Goal: Transaction & Acquisition: Purchase product/service

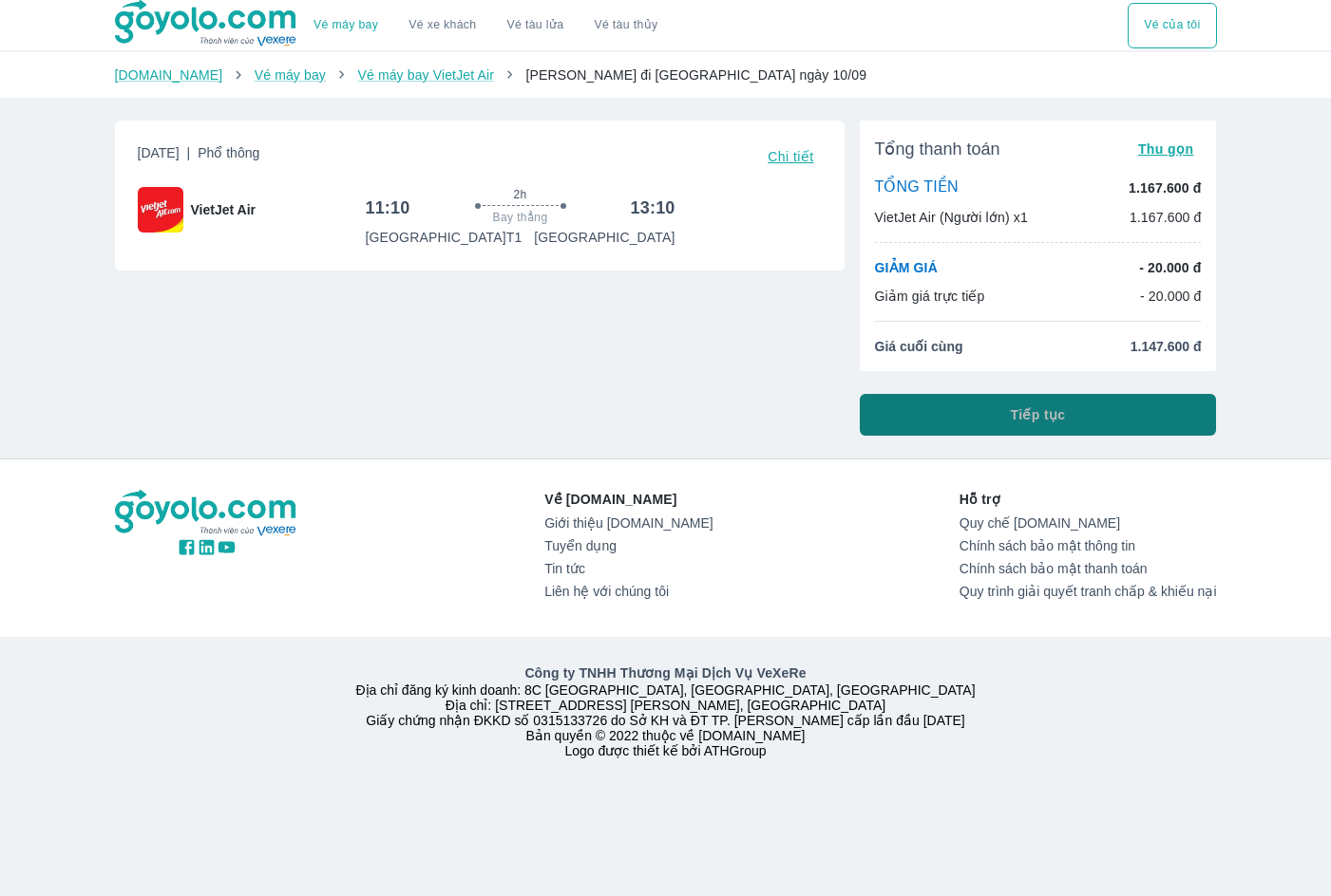
click at [1037, 416] on span "Tiếp tục" at bounding box center [1038, 414] width 56 height 19
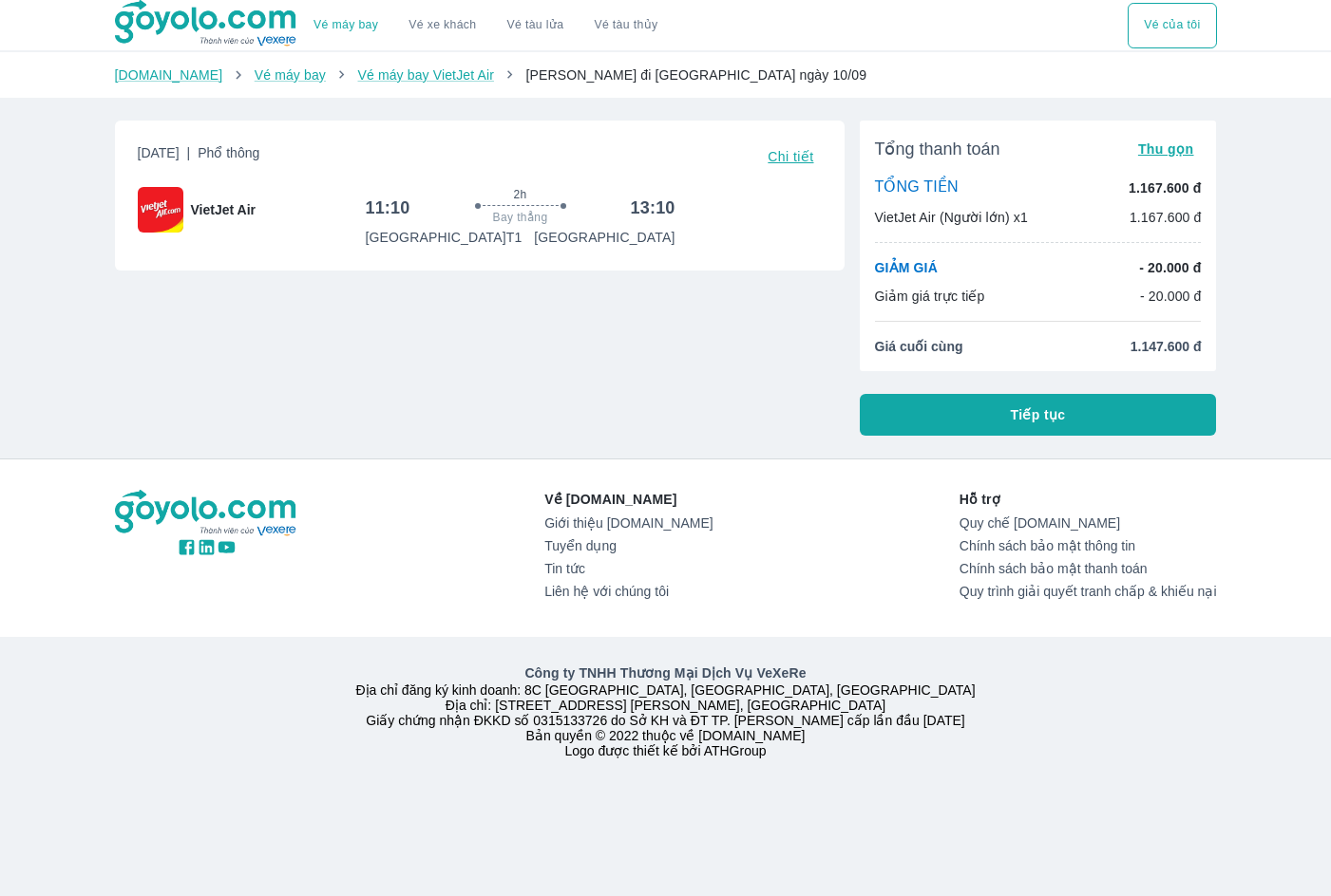
click at [994, 407] on button "Tiếp tục" at bounding box center [1038, 415] width 357 height 42
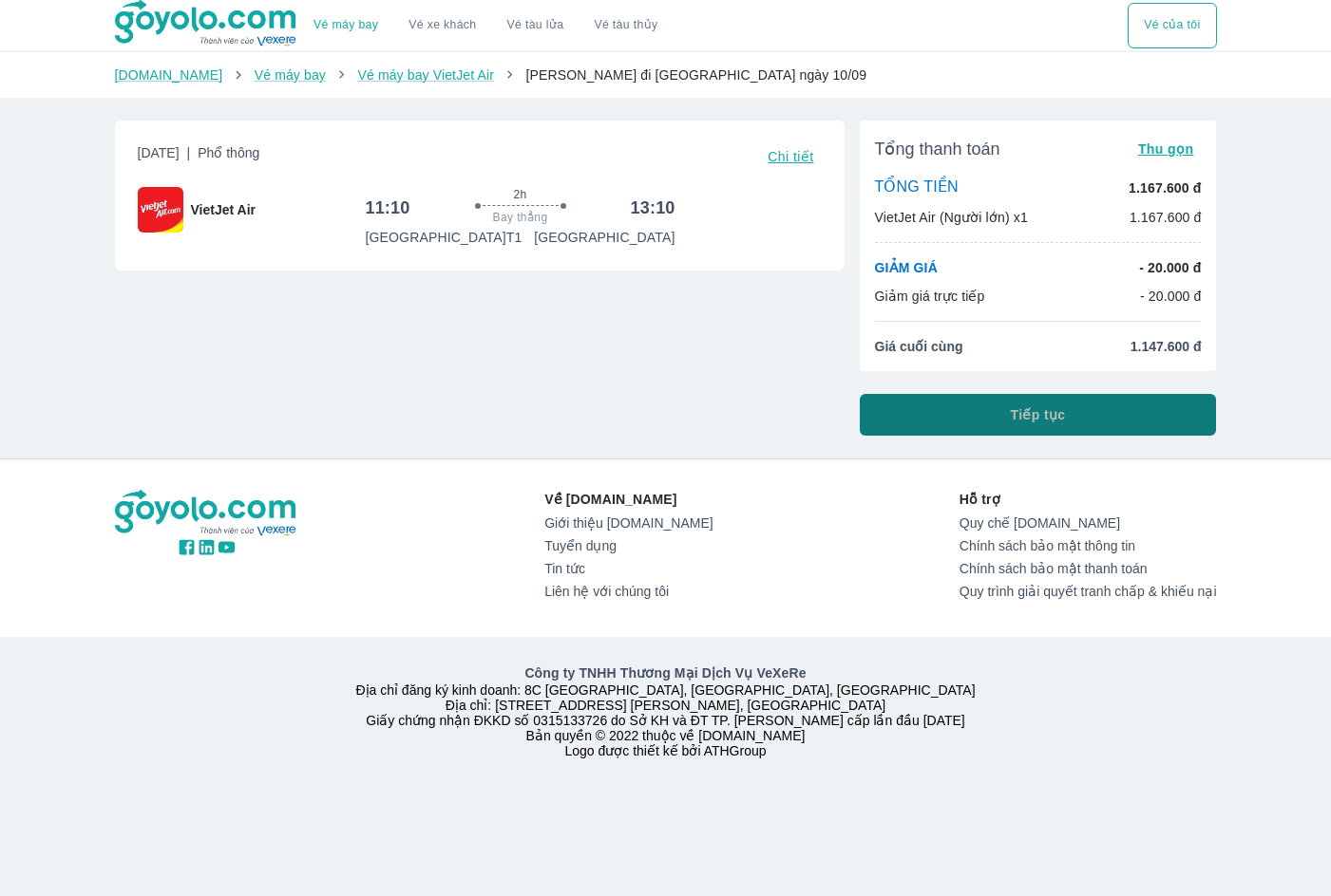
click at [1000, 420] on button "Tiếp tục" at bounding box center [1038, 415] width 357 height 42
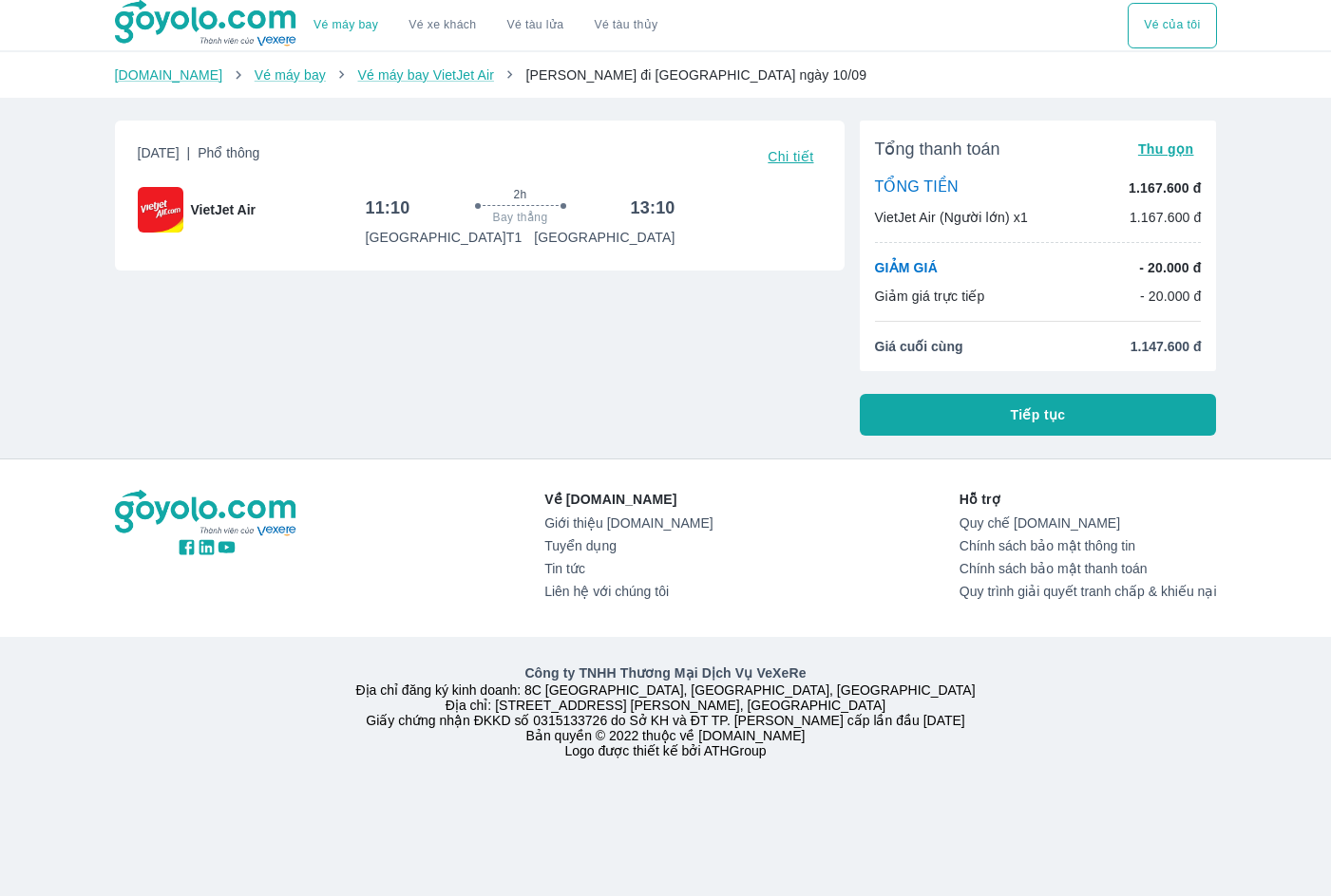
click at [891, 430] on button "Tiếp tục" at bounding box center [1038, 415] width 357 height 42
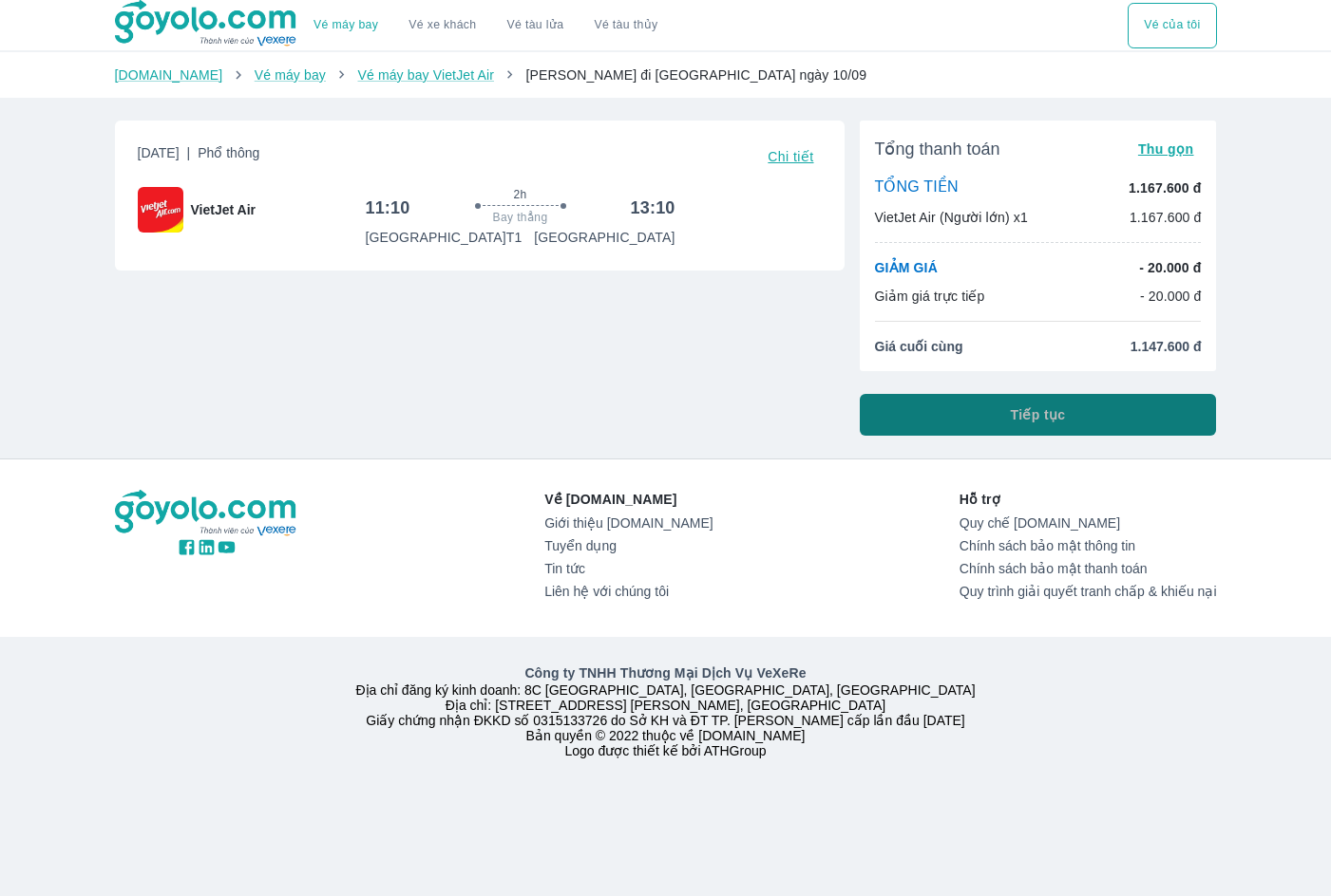
click at [891, 430] on button "Tiếp tục" at bounding box center [1038, 415] width 357 height 42
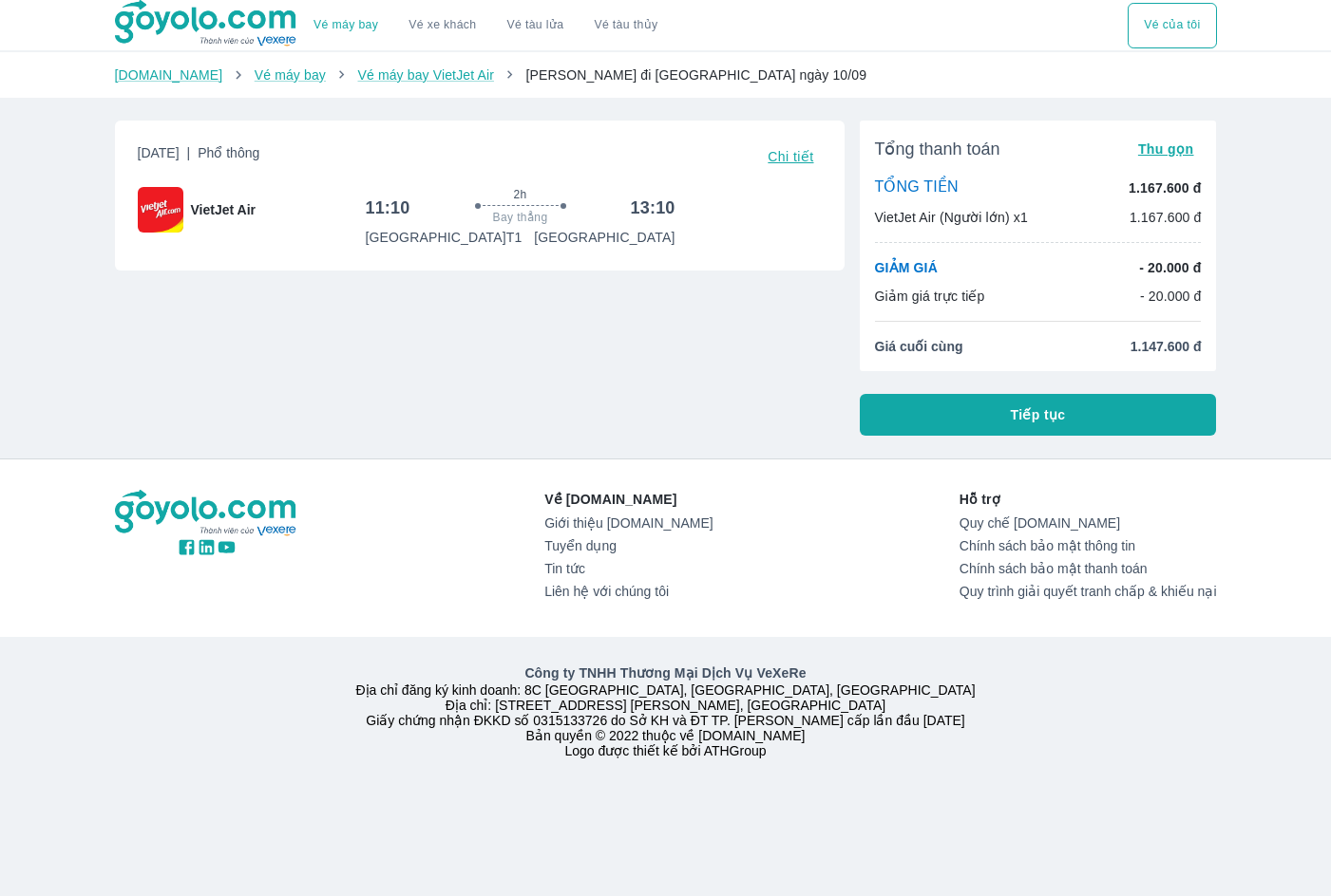
click at [986, 393] on div "Tổng thanh toán Thu gọn TỔNG TIỀN 1.167.600 đ VietJet Air (Người lớn) x1 1.167.…" at bounding box center [1038, 278] width 357 height 315
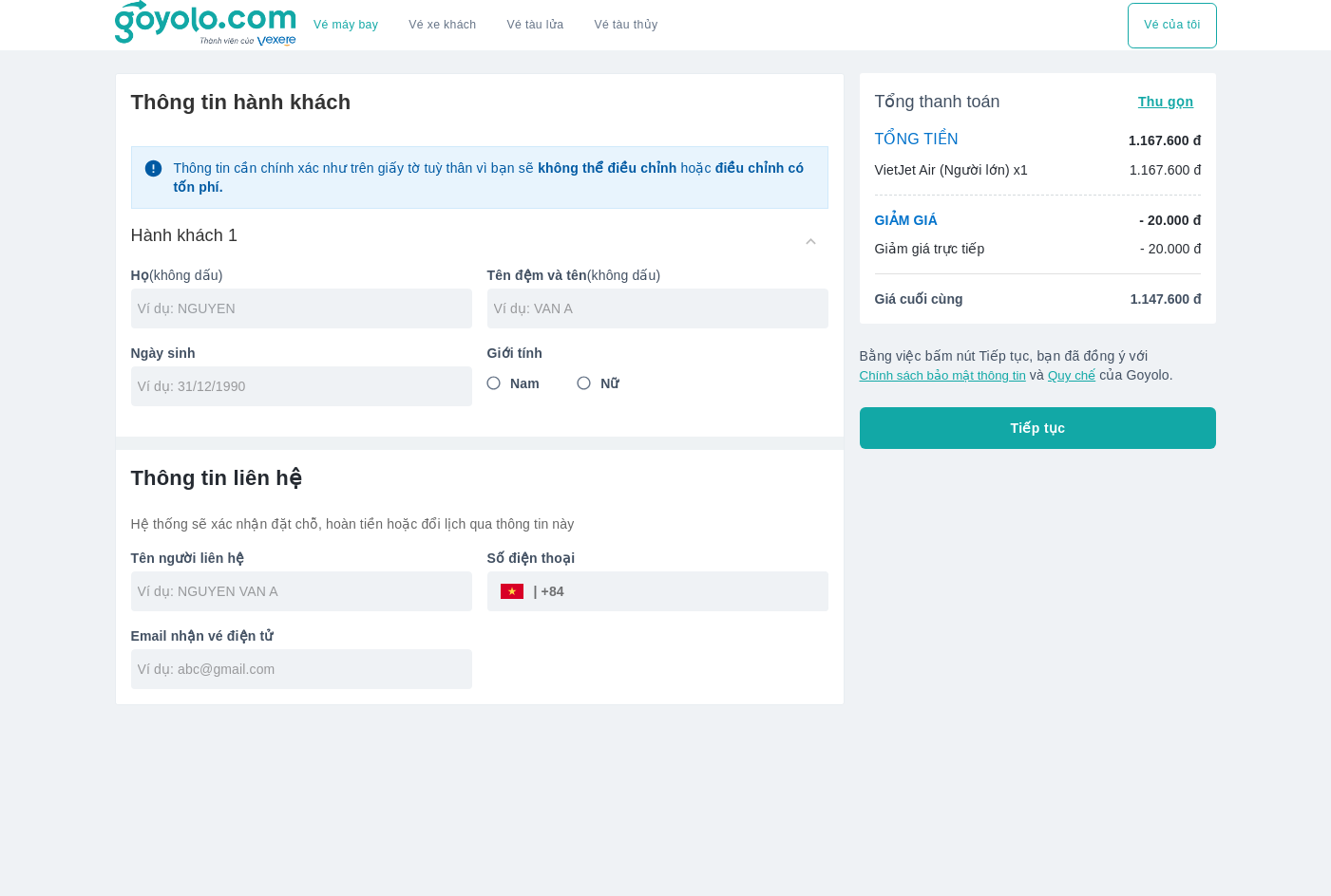
click at [395, 303] on input "text" at bounding box center [305, 308] width 334 height 19
type input "LE"
click at [559, 314] on input "text" at bounding box center [661, 308] width 334 height 19
type input "VAN BANG"
click at [354, 394] on input "tel" at bounding box center [295, 387] width 315 height 19
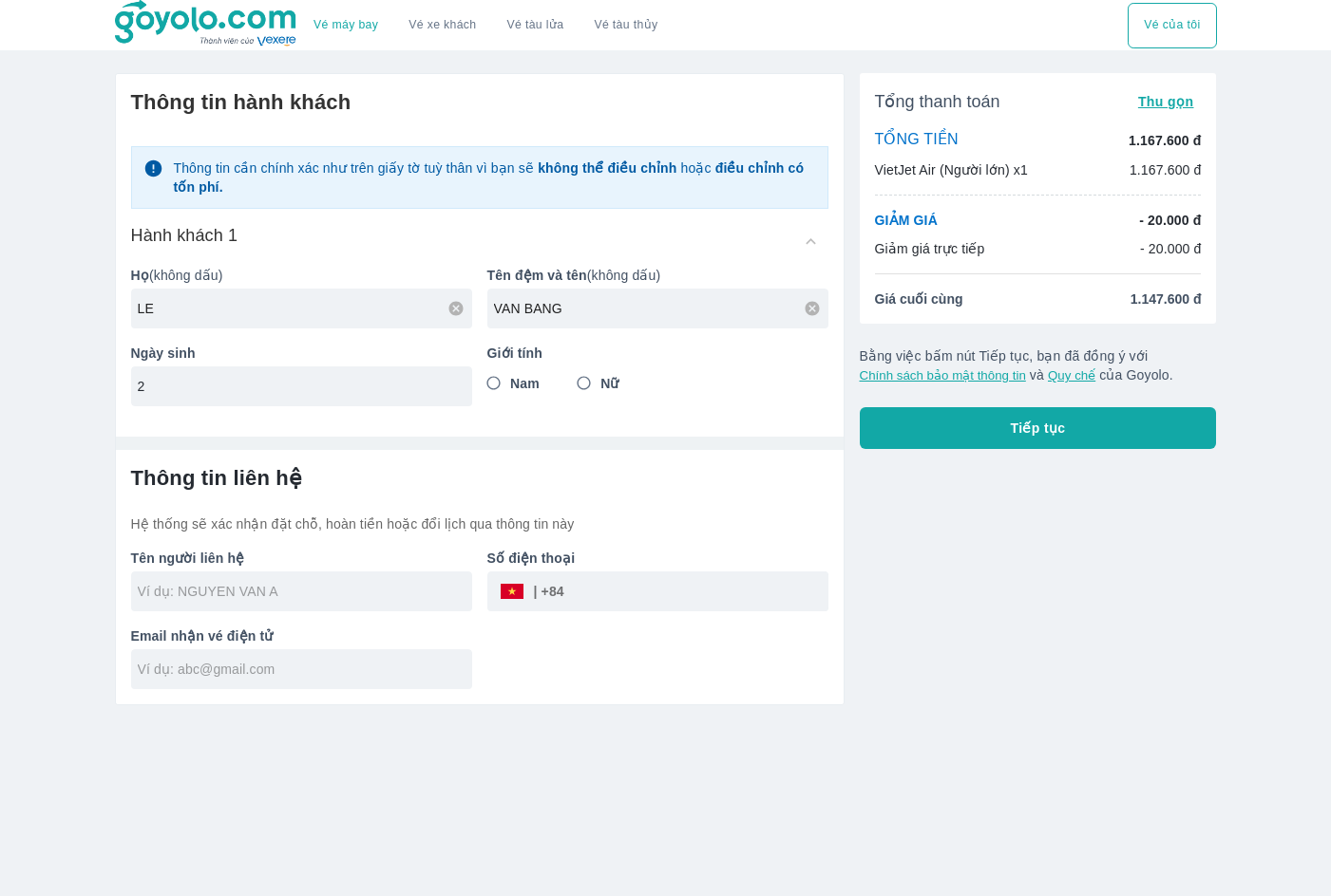
type input "26/"
click at [358, 302] on input "text" at bounding box center [305, 308] width 334 height 19
type input "LE"
click at [541, 307] on input "text" at bounding box center [661, 308] width 334 height 19
type input "VAN BANG"
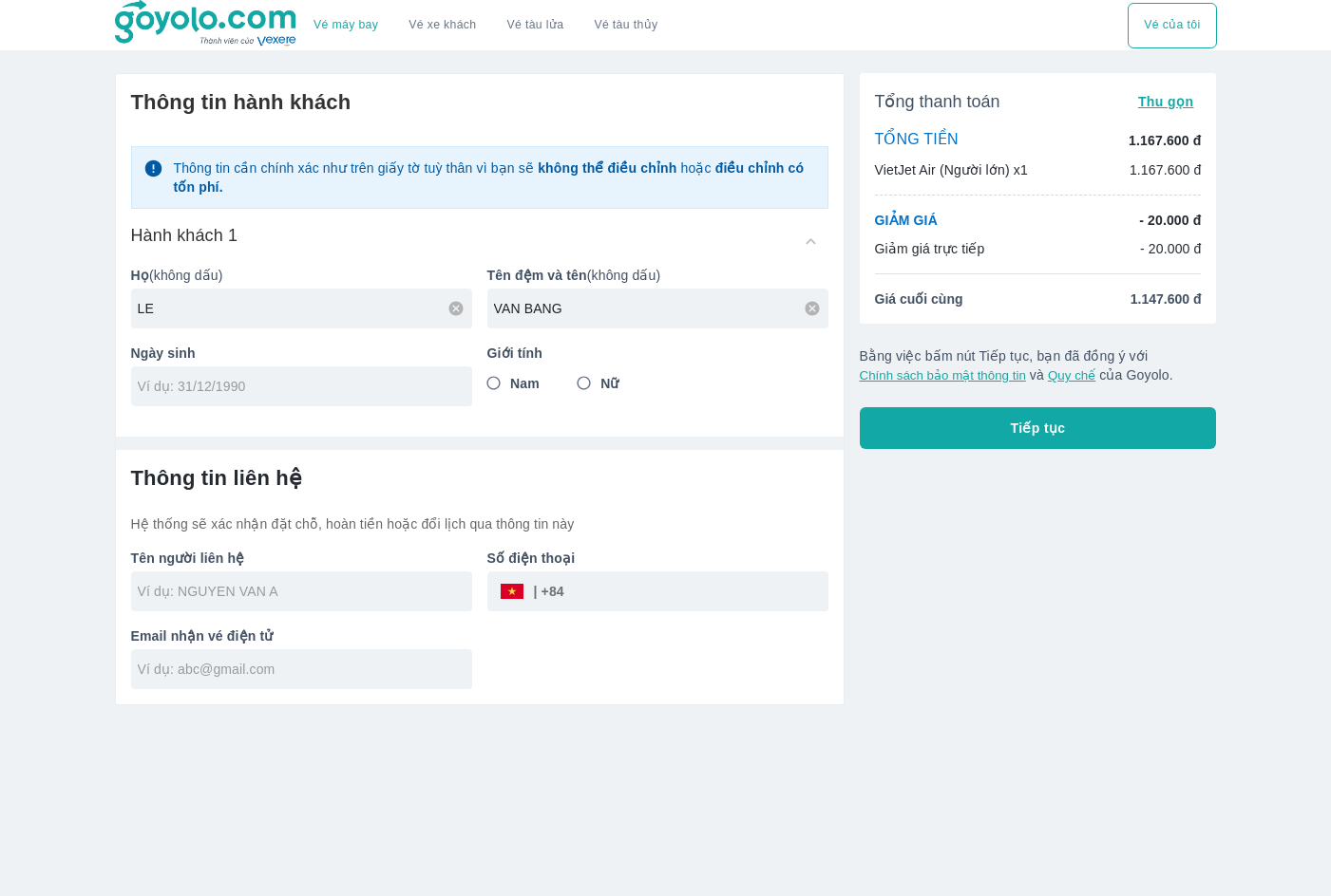
click at [389, 402] on div at bounding box center [302, 387] width 341 height 40
click at [389, 396] on input "2/20/9" at bounding box center [295, 387] width 315 height 19
type input "2"
click at [389, 396] on input "26/09/" at bounding box center [295, 387] width 315 height 19
type input "[DATE]"
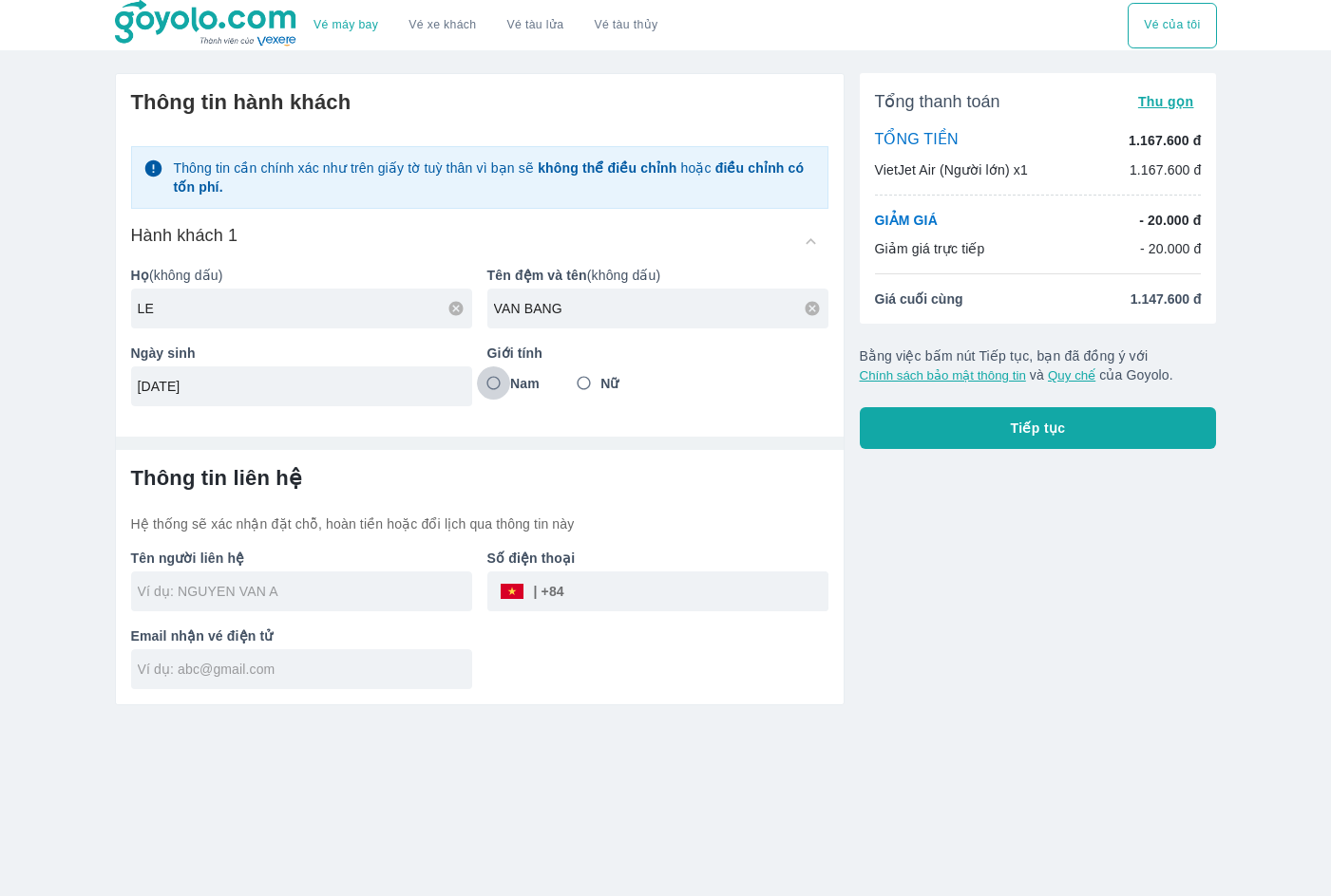
click at [487, 384] on input "Nam" at bounding box center [494, 384] width 34 height 34
radio input "true"
click at [330, 607] on div at bounding box center [302, 592] width 341 height 40
type input "LE"
type input "LE VAN BANG"
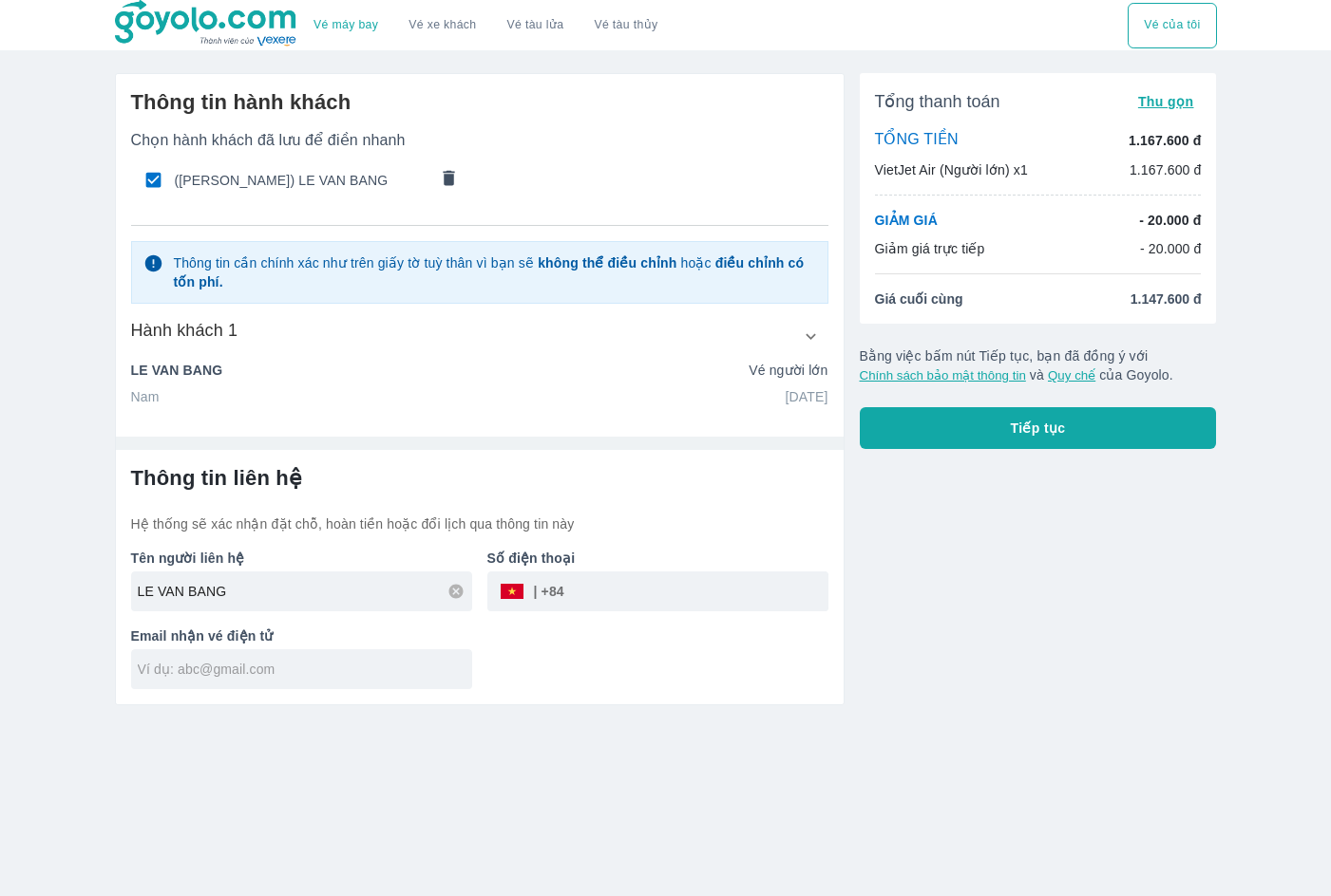
click at [687, 594] on input "tel" at bounding box center [696, 592] width 264 height 46
type input "353204524"
click at [336, 683] on div at bounding box center [302, 669] width 341 height 40
type input "[EMAIL_ADDRESS][DOMAIN_NAME]"
click at [1157, 428] on button "Tiếp tục" at bounding box center [1038, 428] width 357 height 42
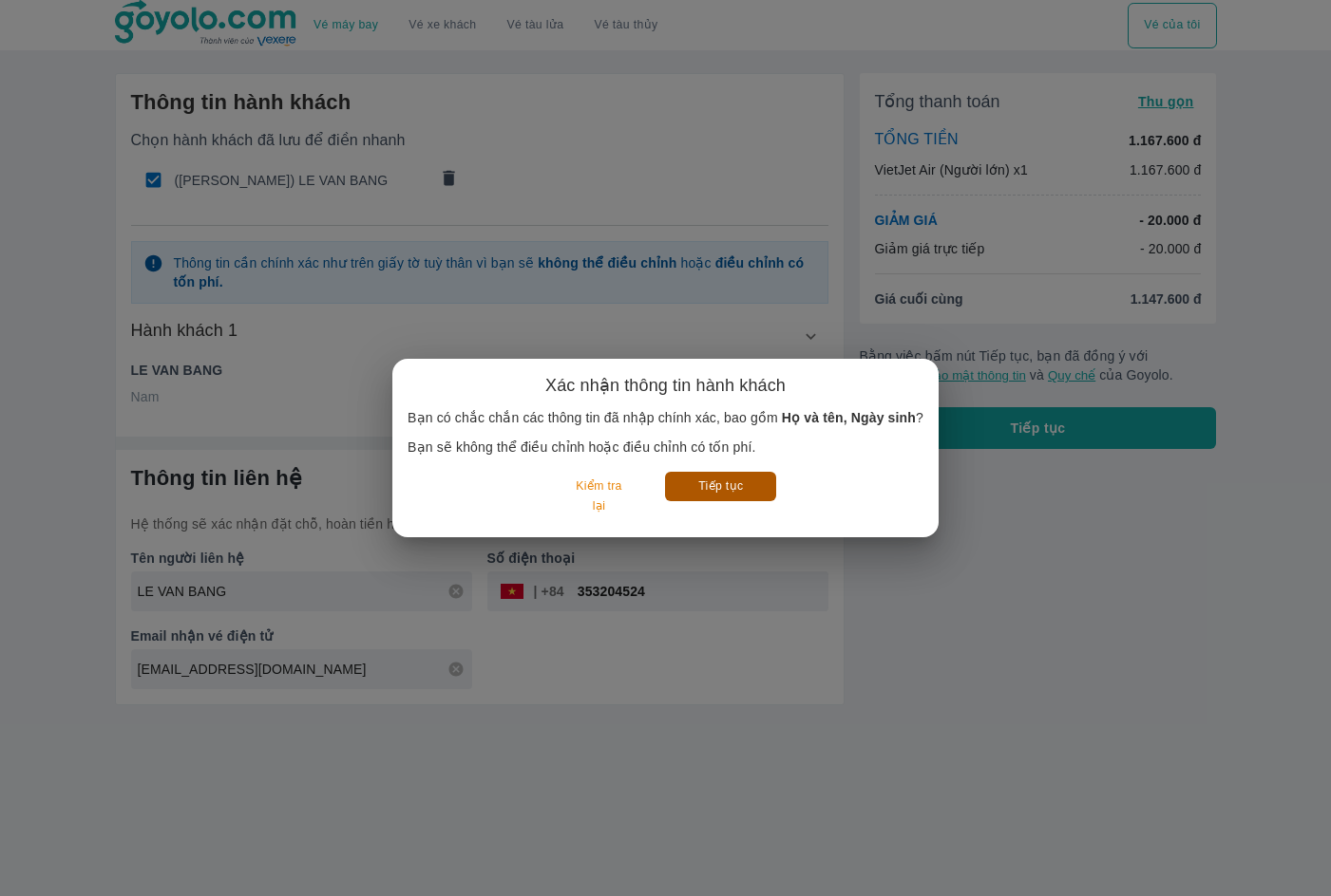
click at [712, 486] on button "Tiếp tục" at bounding box center [720, 486] width 111 height 30
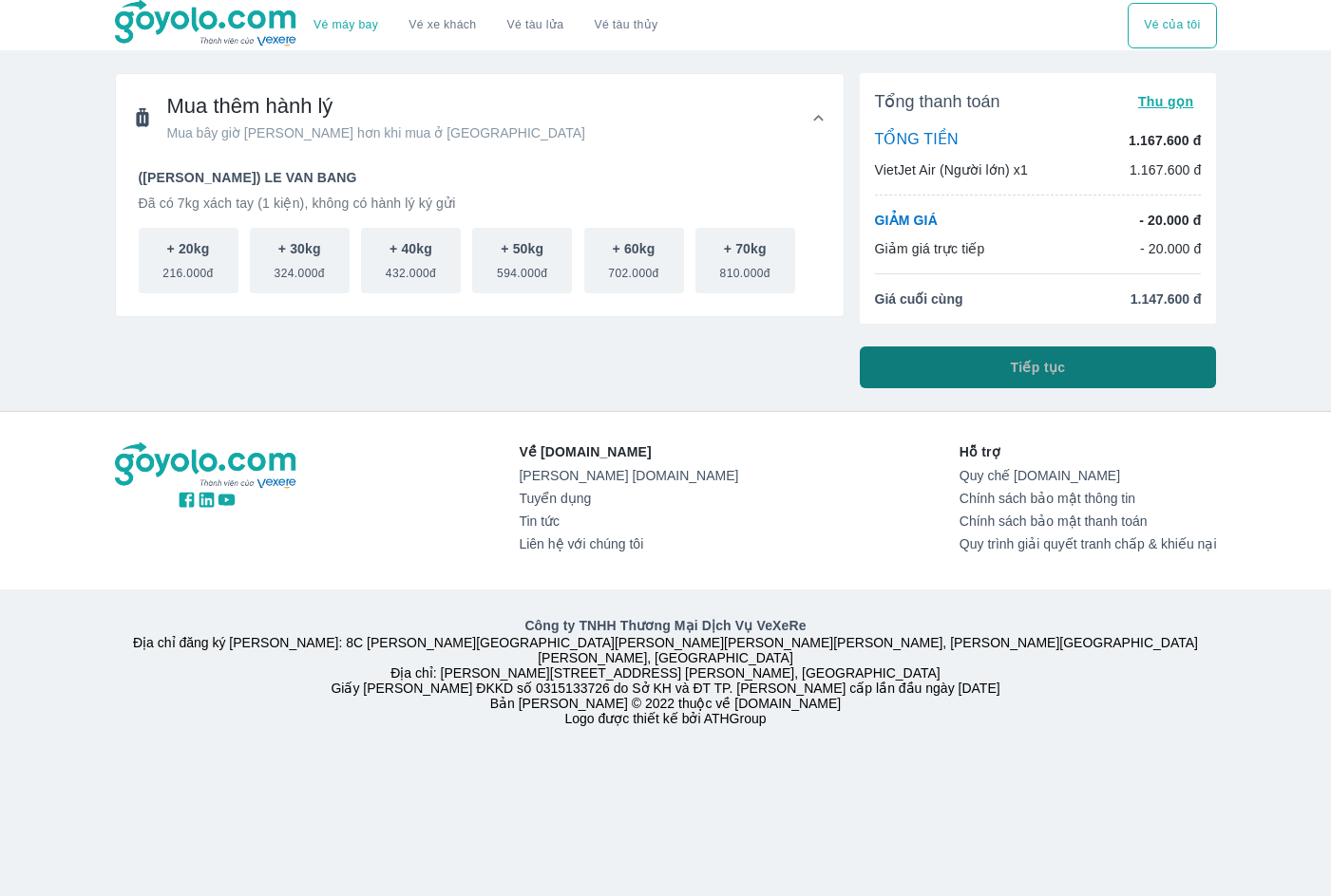
click at [1060, 367] on span "Tiếp tục" at bounding box center [1038, 368] width 56 height 19
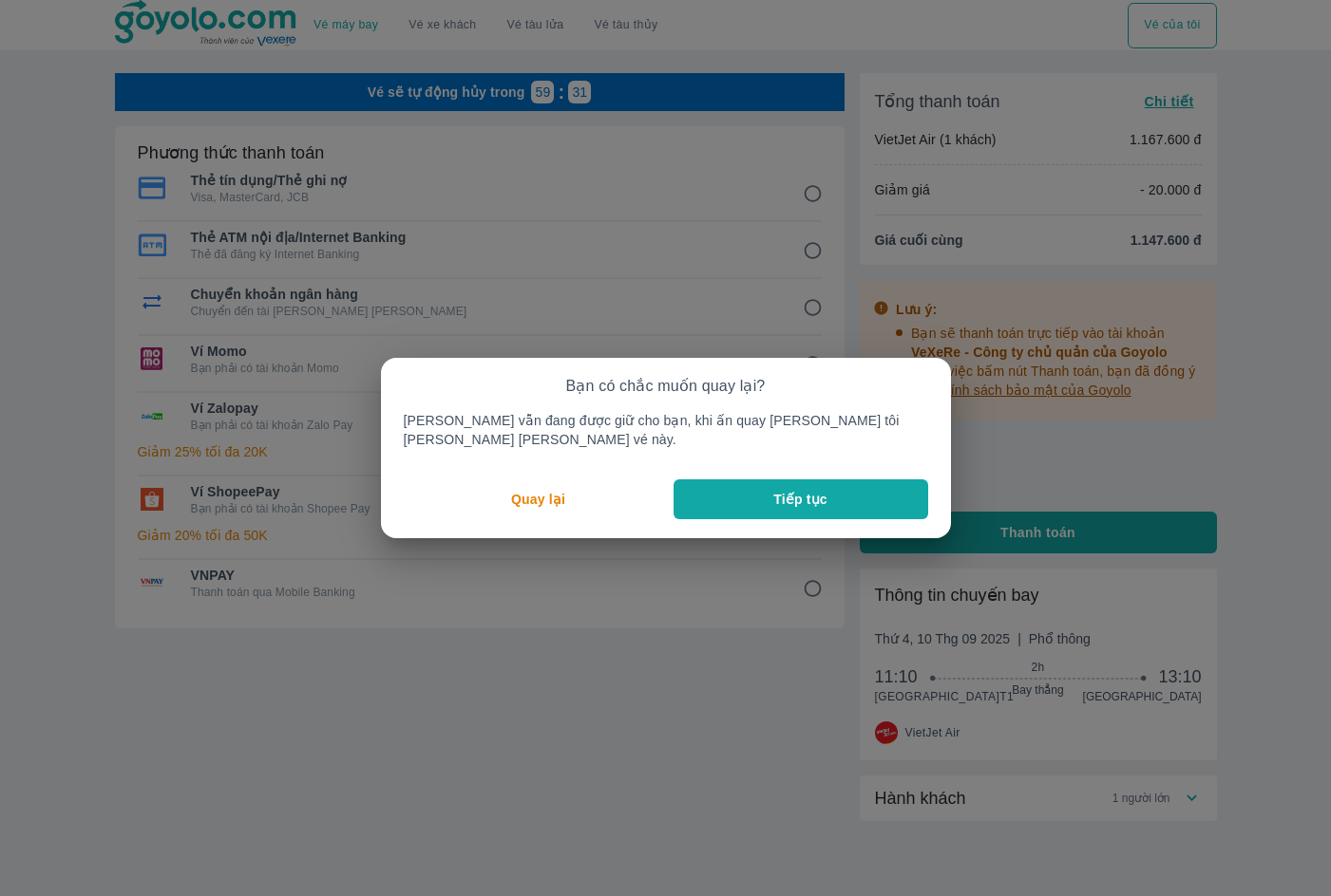
click at [757, 496] on button "Tiếp tục" at bounding box center [801, 500] width 255 height 40
click at [564, 493] on p "Quay lại" at bounding box center [538, 500] width 55 height 19
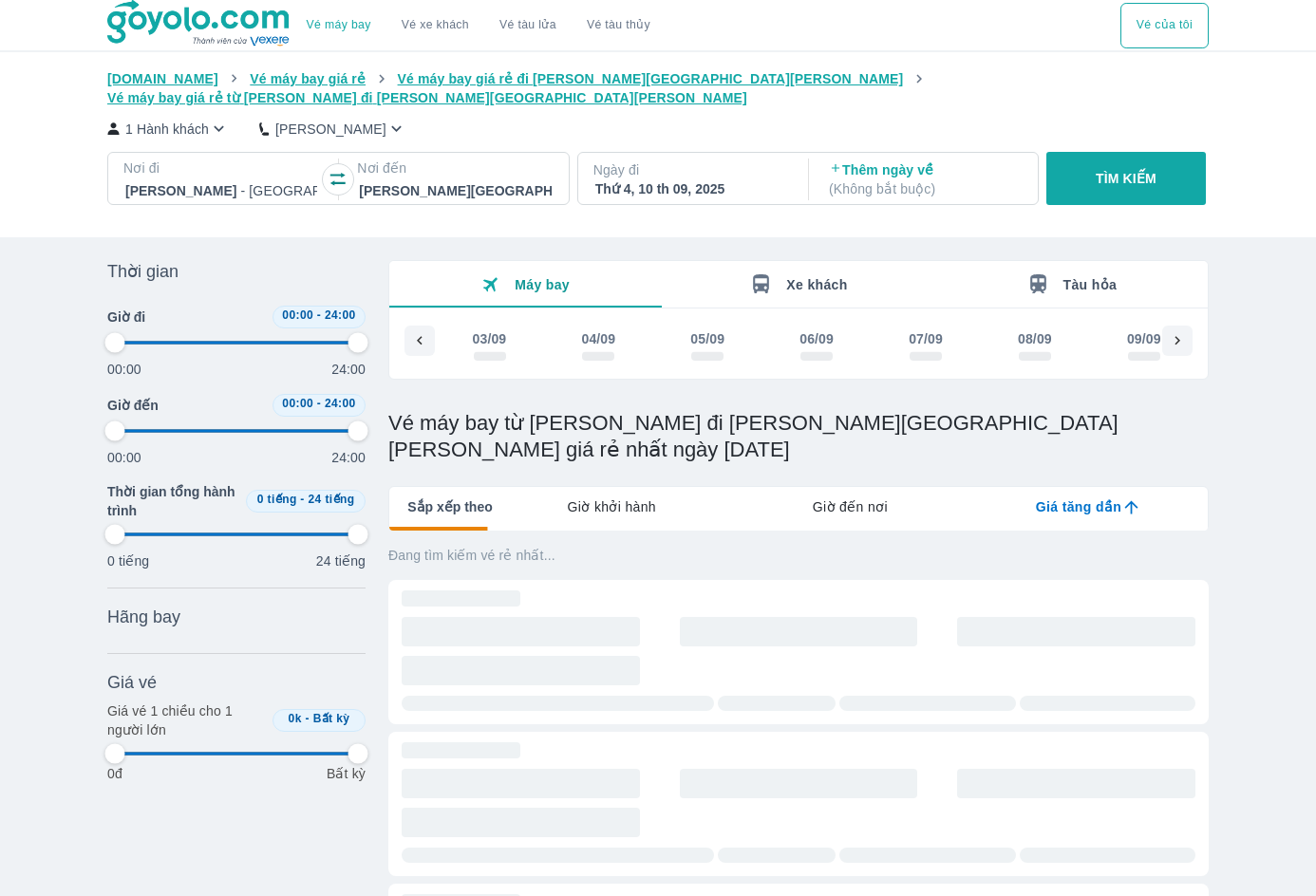
scroll to position [0, 158]
type input "97.9166666666667"
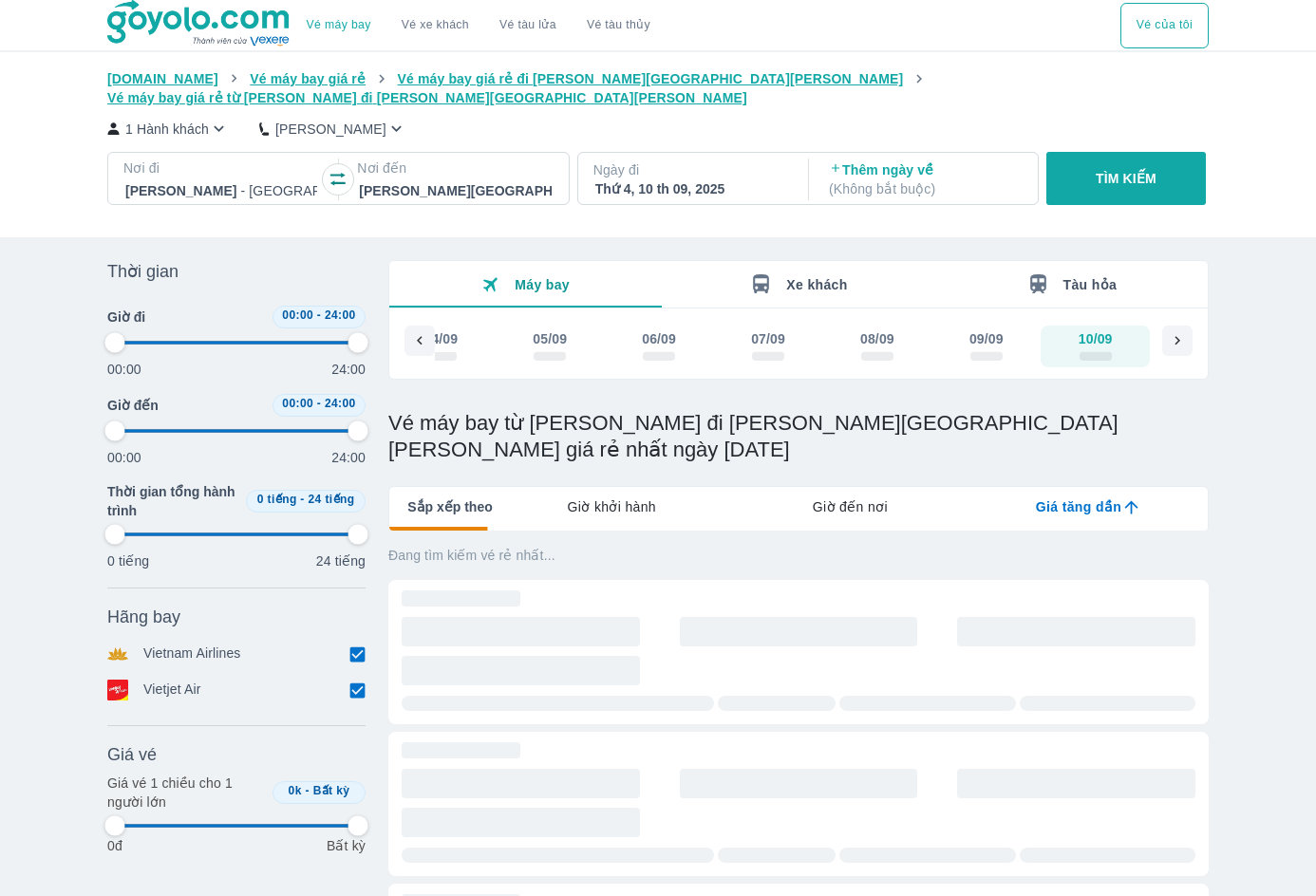
type input "97.9166666666667"
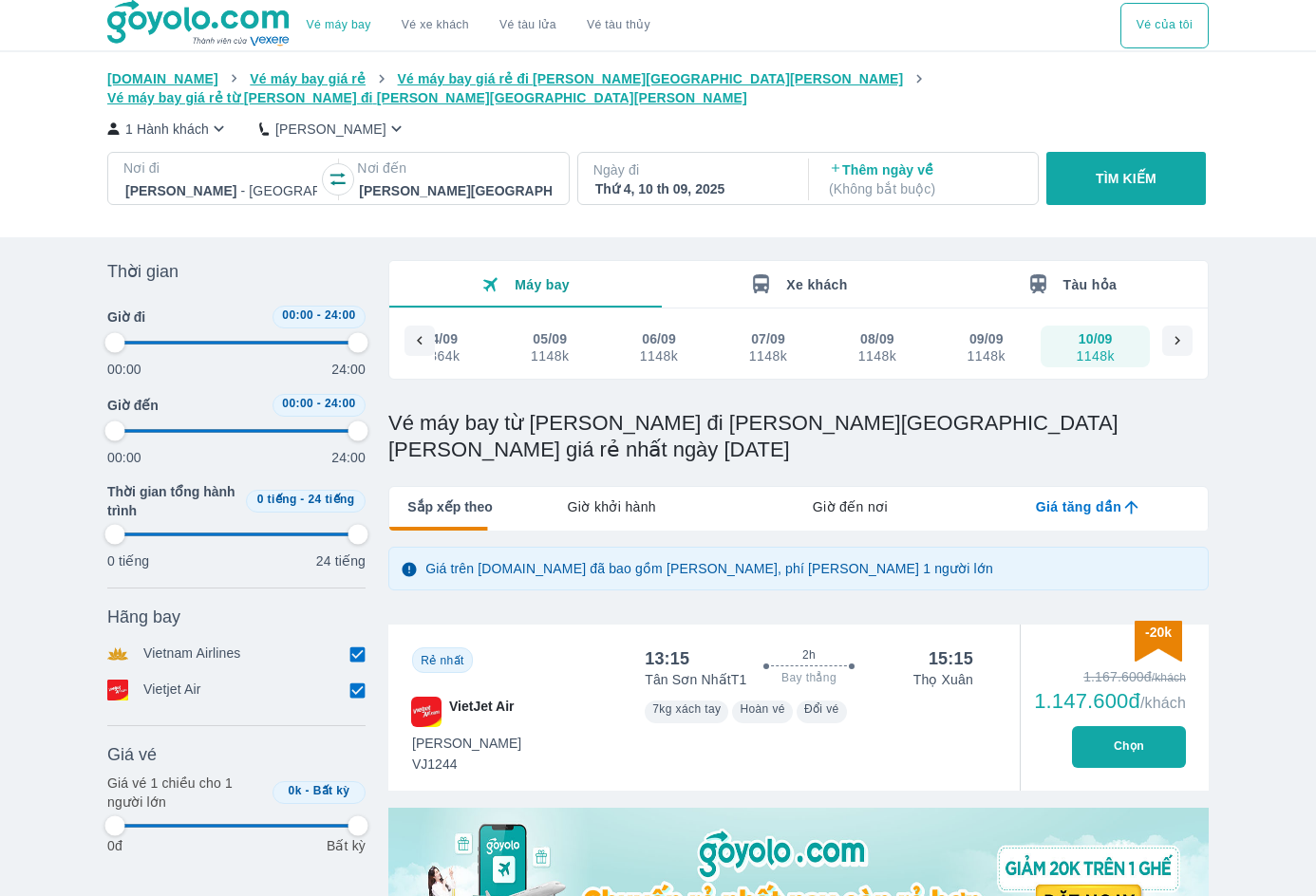
type input "97.9166666666667"
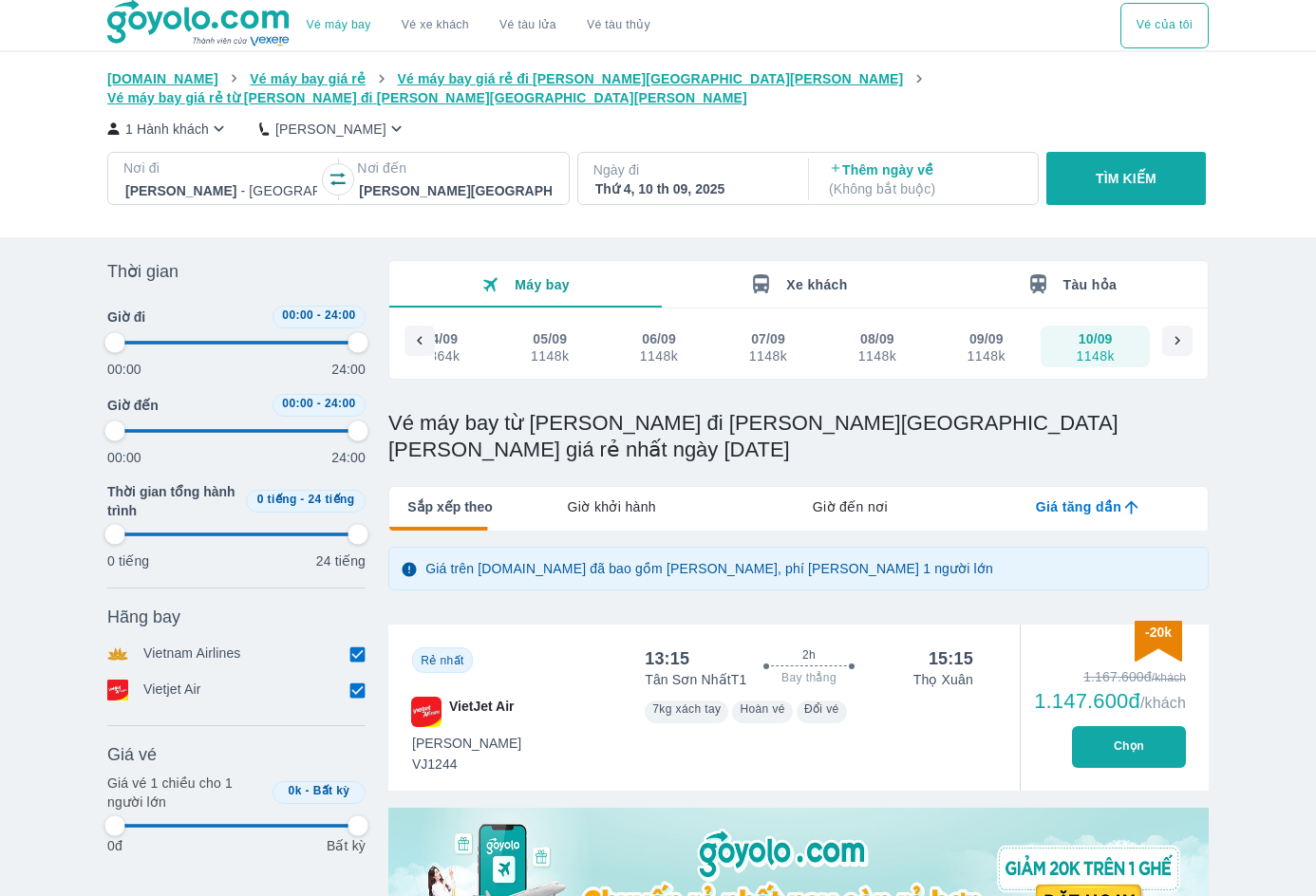
type input "97.9166666666667"
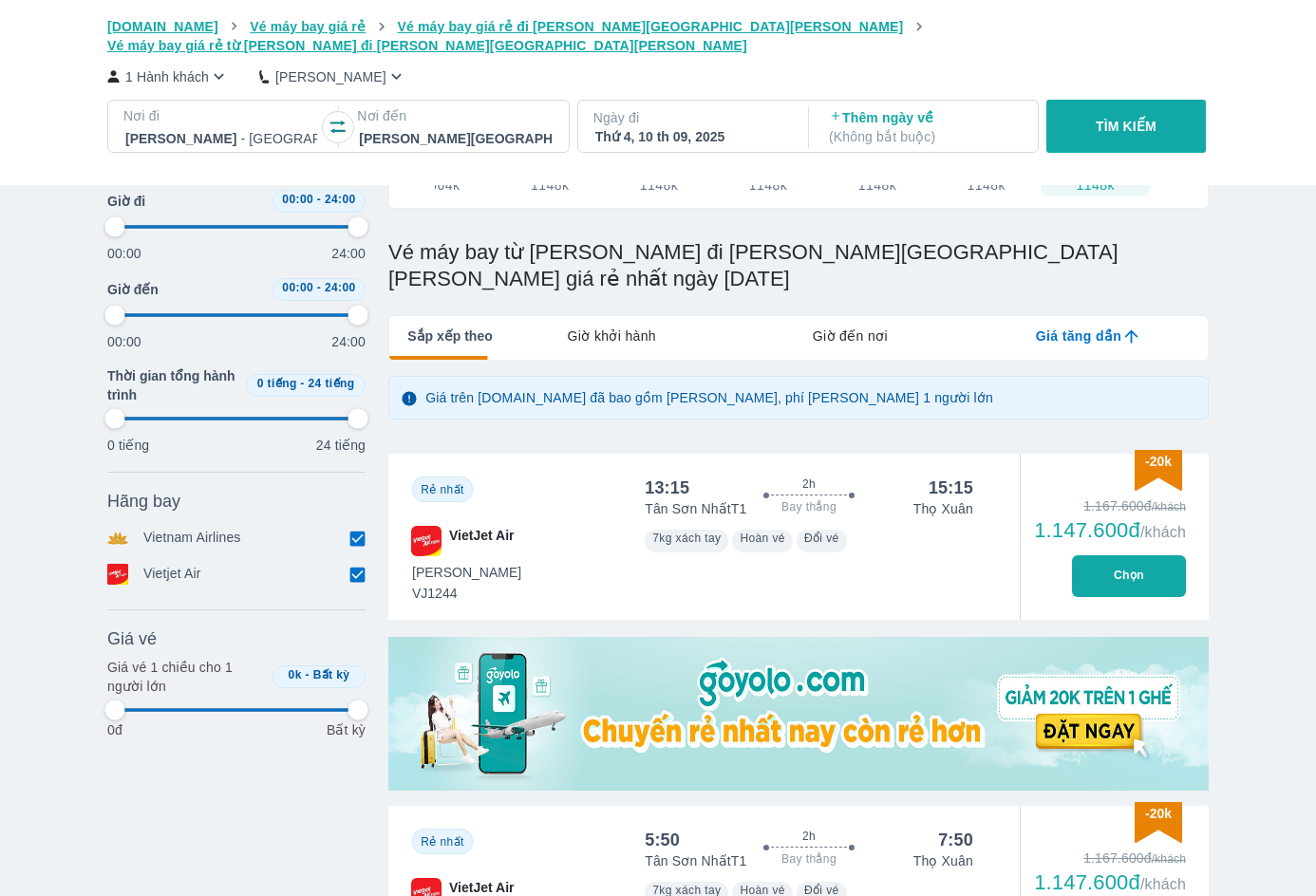
type input "97.9166666666667"
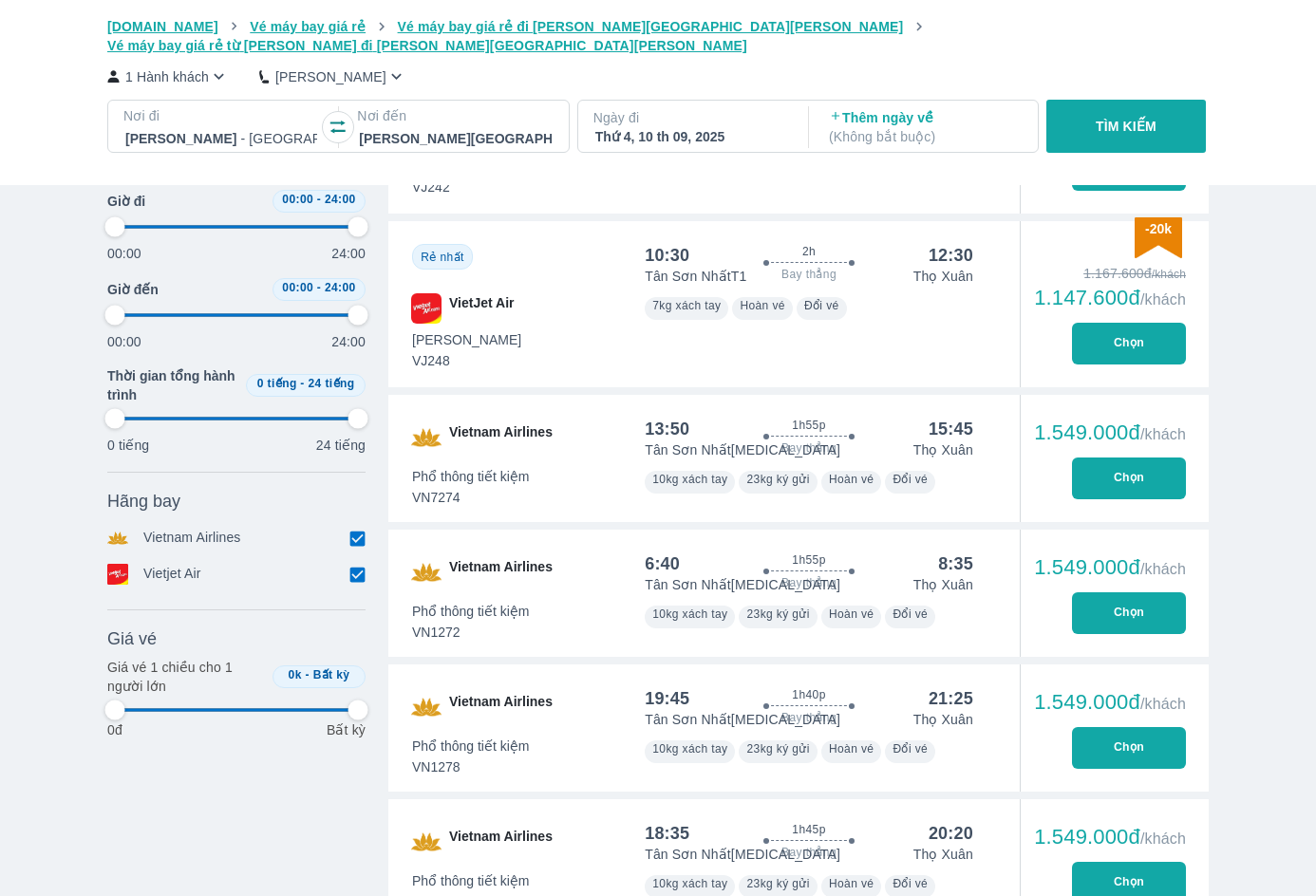
scroll to position [2149, 0]
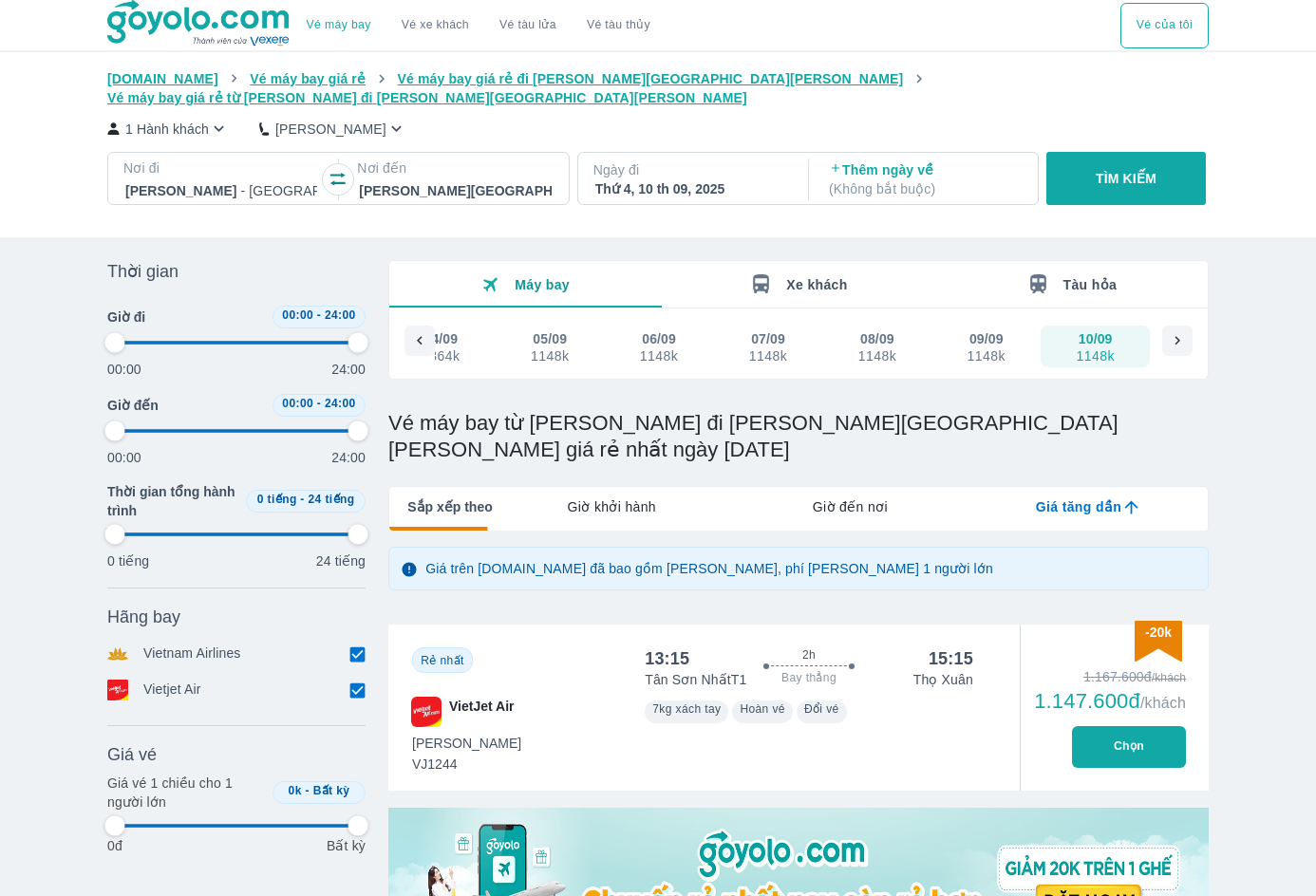
type input "97.9166666666667"
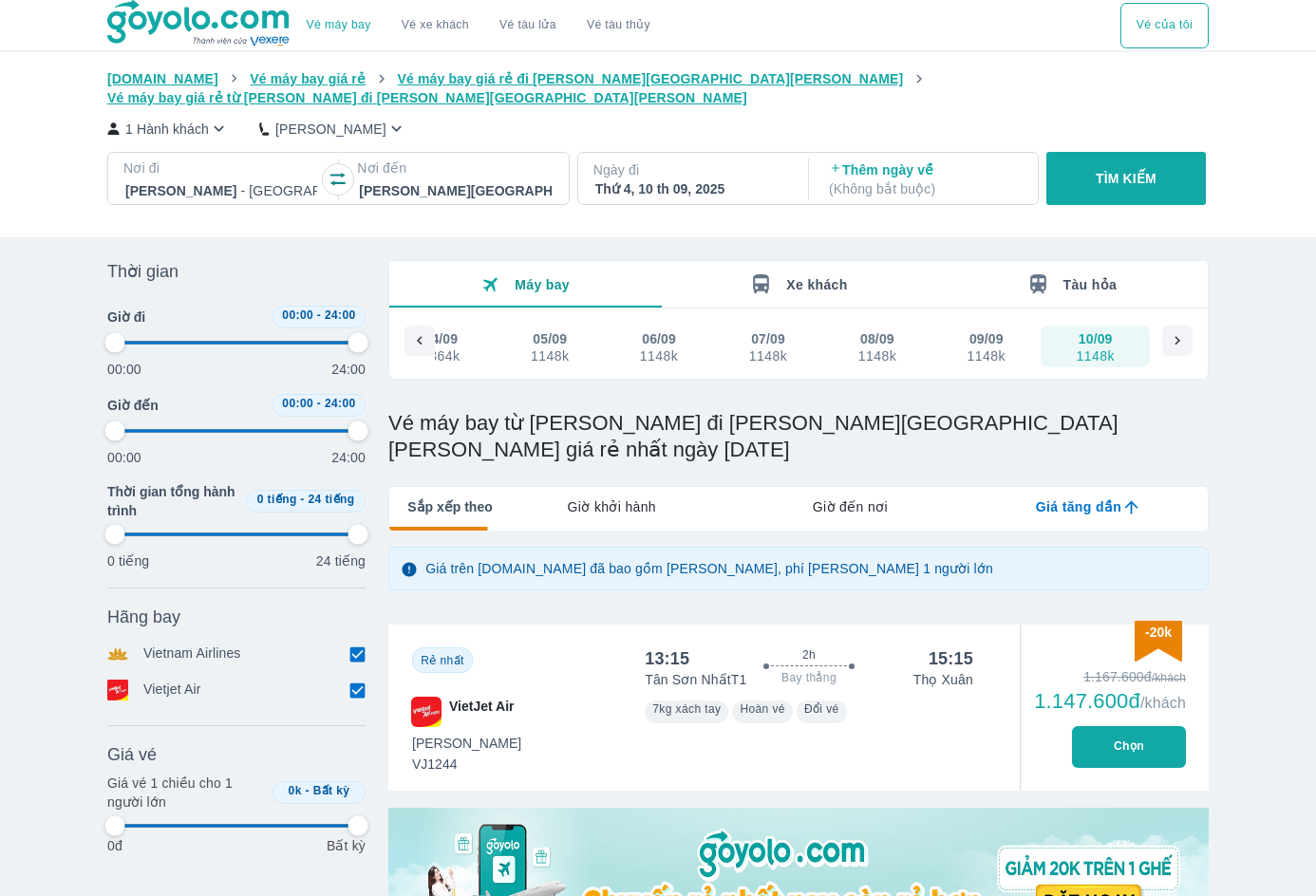
type input "97.9166666666667"
